Goal: Task Accomplishment & Management: Use online tool/utility

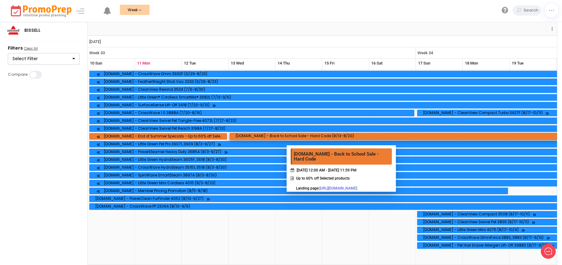
click at [287, 136] on div "[DOMAIN_NAME] - Back to School Sale - Hard Code (8/13-8/20)" at bounding box center [294, 137] width 120 height 6
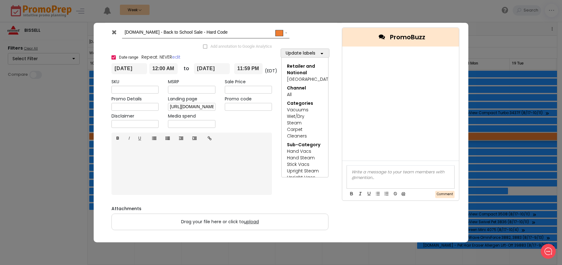
click at [113, 36] on div at bounding box center [114, 33] width 15 height 9
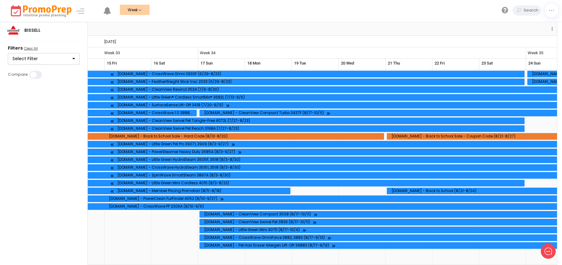
scroll to position [0, 306]
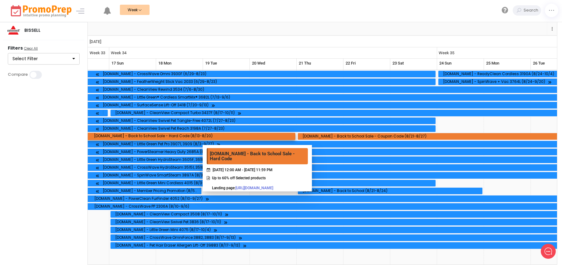
click at [204, 135] on div "[DOMAIN_NAME] - Back to School Sale - Hard Code (8/13-8/20)" at bounding box center [109, 137] width 366 height 6
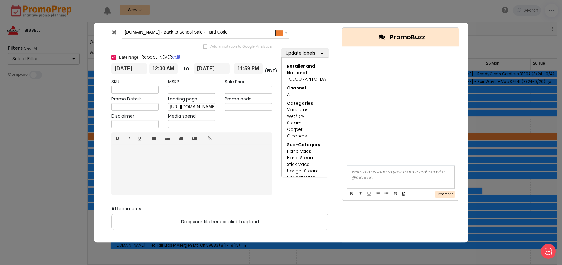
click at [242, 109] on input "text" at bounding box center [248, 107] width 47 height 8
click at [114, 32] on icon at bounding box center [114, 32] width 5 height 6
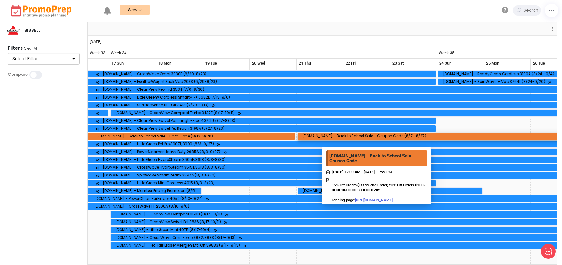
click at [323, 138] on div "[DOMAIN_NAME] - Back to School Sale - Coupon Code (8/21-8/27)" at bounding box center [362, 137] width 125 height 6
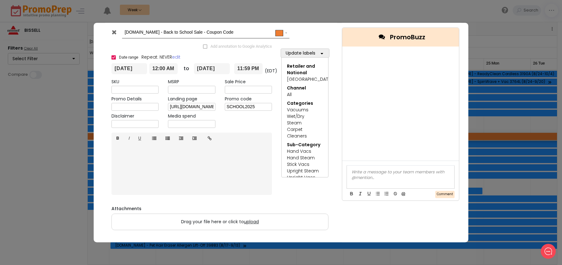
click at [245, 107] on input "SCHOOL2025" at bounding box center [248, 107] width 47 height 8
click at [109, 33] on div at bounding box center [114, 33] width 15 height 9
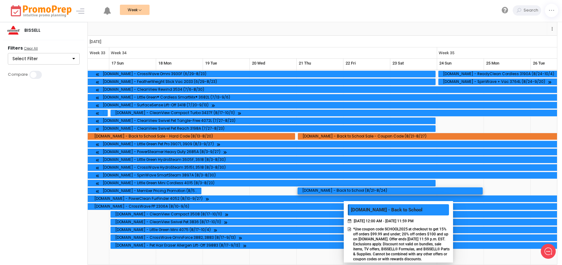
click at [344, 192] on div "[DOMAIN_NAME] - Back to School (8/21-8/24)" at bounding box center [343, 191] width 86 height 6
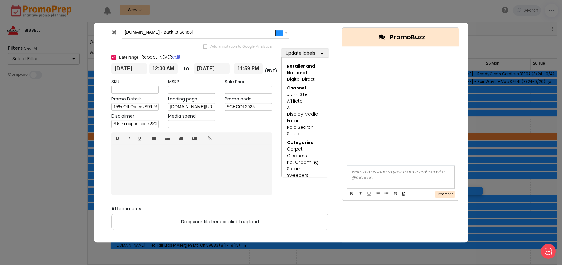
click at [224, 121] on div "SKU MSRP Sale Price Promo Details 15% Off Orders $99.99 and under; 20% Off Orde…" at bounding box center [192, 104] width 170 height 51
click at [238, 106] on input "SCHOOL2025" at bounding box center [248, 107] width 47 height 8
click at [113, 33] on icon at bounding box center [114, 32] width 5 height 6
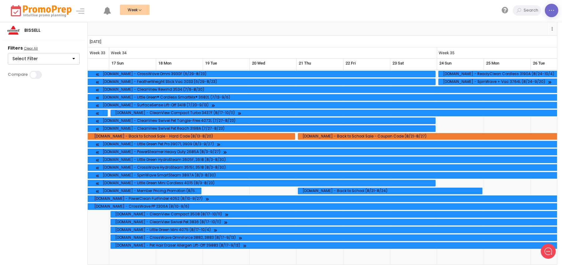
click at [546, 13] on link at bounding box center [550, 10] width 13 height 13
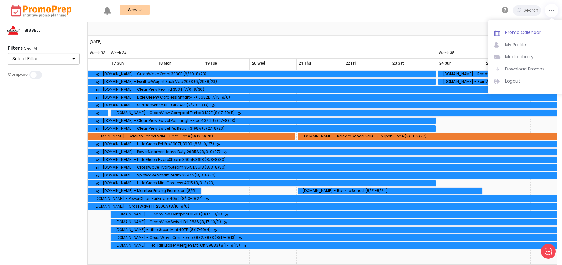
click at [524, 31] on span "Promo Calendar" at bounding box center [531, 32] width 53 height 7
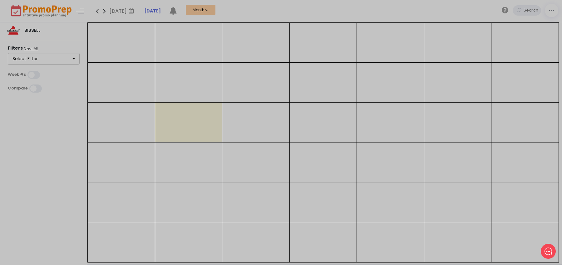
click at [553, 14] on div at bounding box center [281, 132] width 562 height 265
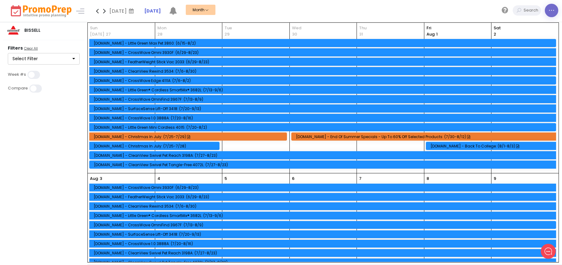
click at [553, 11] on icon at bounding box center [551, 11] width 7 height 0
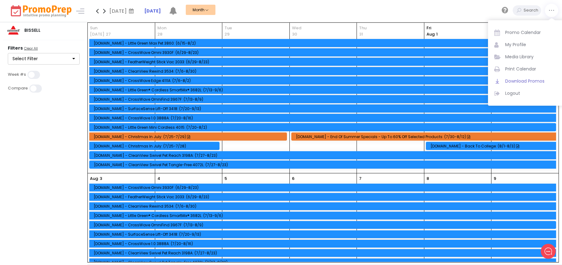
click at [509, 83] on span "Download Promos" at bounding box center [531, 81] width 53 height 7
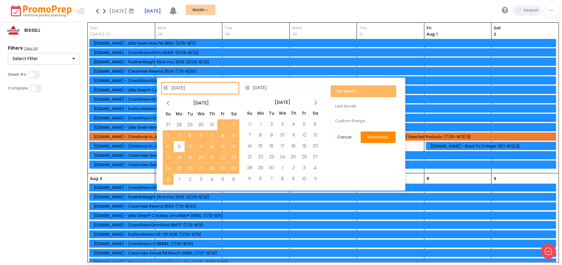
type input "[DATE]"
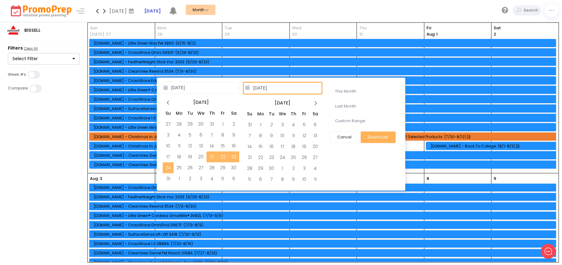
type input "[DATE]"
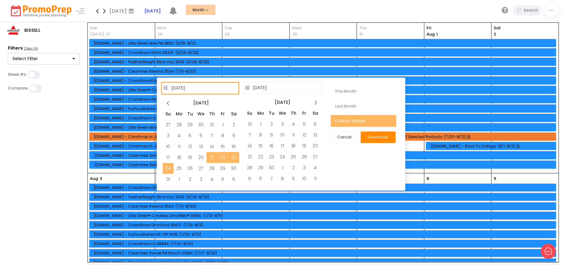
click at [375, 137] on button "Download" at bounding box center [377, 137] width 35 height 12
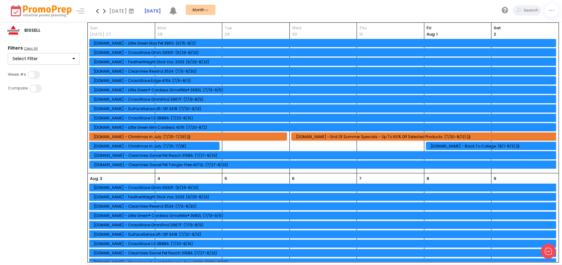
click at [452, 147] on div "[DOMAIN_NAME] - Back to College: (8/1-8/3)" at bounding box center [491, 146] width 123 height 5
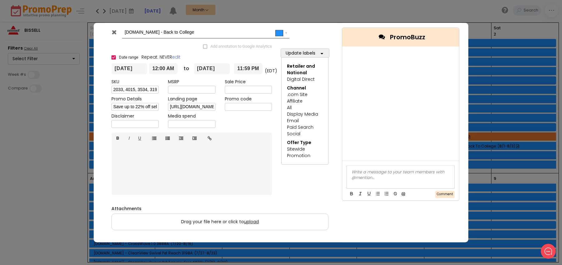
click at [114, 35] on icon at bounding box center [114, 32] width 5 height 6
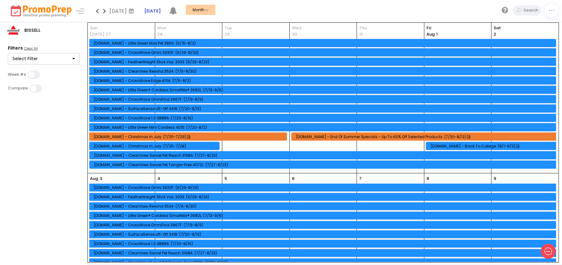
click at [215, 6] on button "Month" at bounding box center [201, 10] width 30 height 10
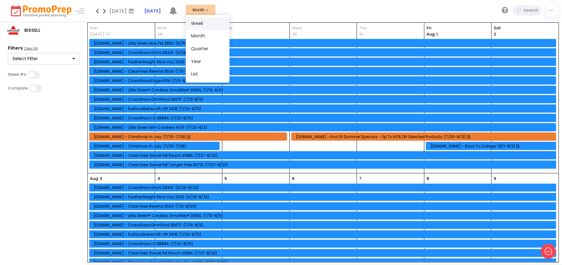
click at [221, 20] on link "Week" at bounding box center [208, 23] width 44 height 13
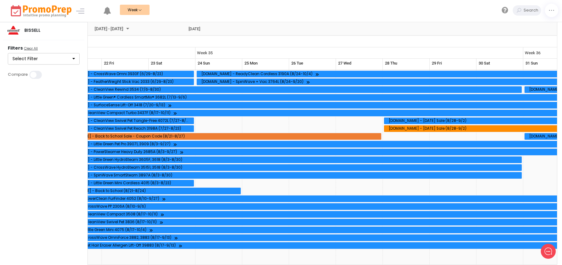
scroll to position [0, 406]
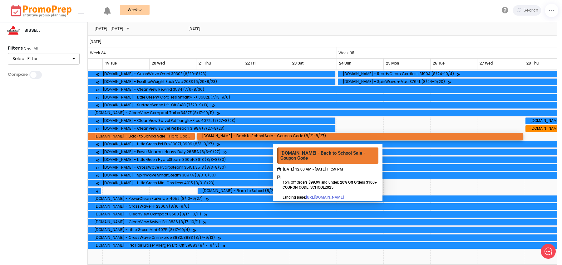
click at [274, 135] on div "[DOMAIN_NAME] - Back to School Sale - Coupon Code (8/21-8/27)" at bounding box center [262, 137] width 125 height 6
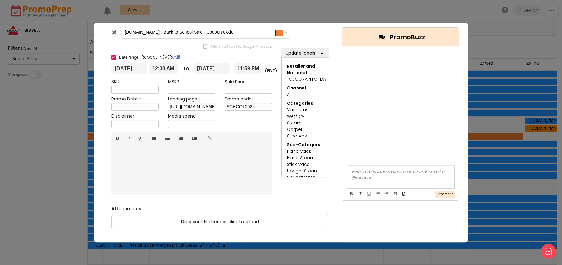
click at [115, 32] on icon at bounding box center [114, 32] width 5 height 6
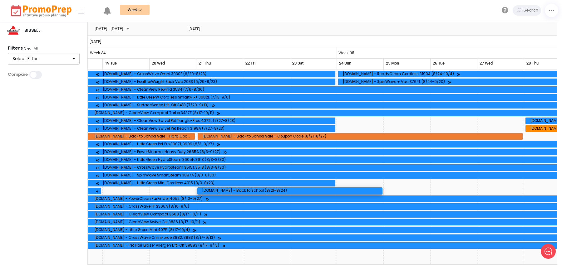
click at [212, 188] on div "[DOMAIN_NAME] - Back to School (8/21-8/24)" at bounding box center [289, 190] width 185 height 7
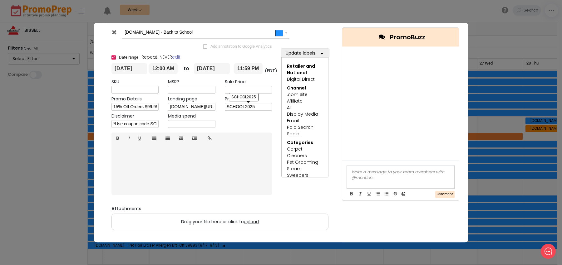
click at [239, 109] on input "SCHOOL2025" at bounding box center [248, 107] width 47 height 8
